Goal: Task Accomplishment & Management: Manage account settings

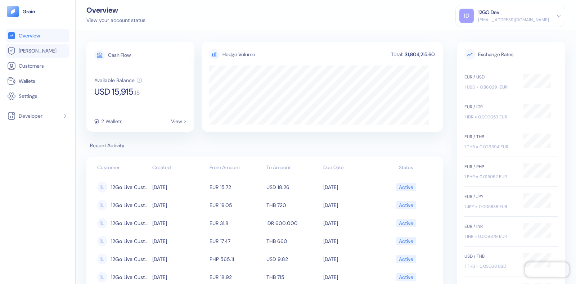
click at [34, 53] on span "[PERSON_NAME]" at bounding box center [38, 50] width 38 height 7
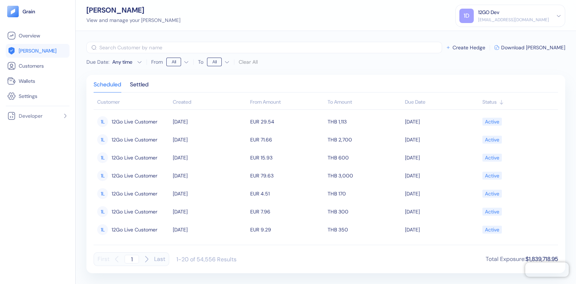
click at [525, 17] on div "dev+bookaway12go@grainfinance.co" at bounding box center [513, 20] width 71 height 6
click at [478, 37] on div "Sign Out" at bounding box center [479, 36] width 20 height 8
click at [475, 35] on div "Sign Out" at bounding box center [479, 36] width 20 height 8
click at [459, 35] on icon at bounding box center [461, 35] width 5 height 5
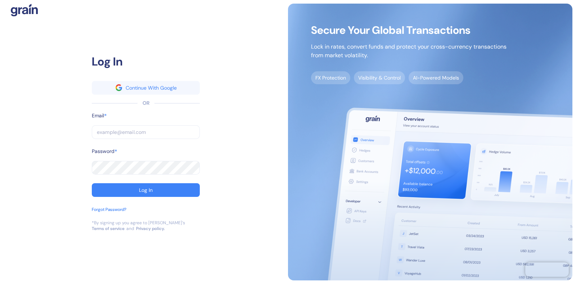
click at [118, 132] on input "text" at bounding box center [146, 132] width 108 height 14
type input "[EMAIL_ADDRESS][DOMAIN_NAME]"
